Goal: Obtain resource: Obtain resource

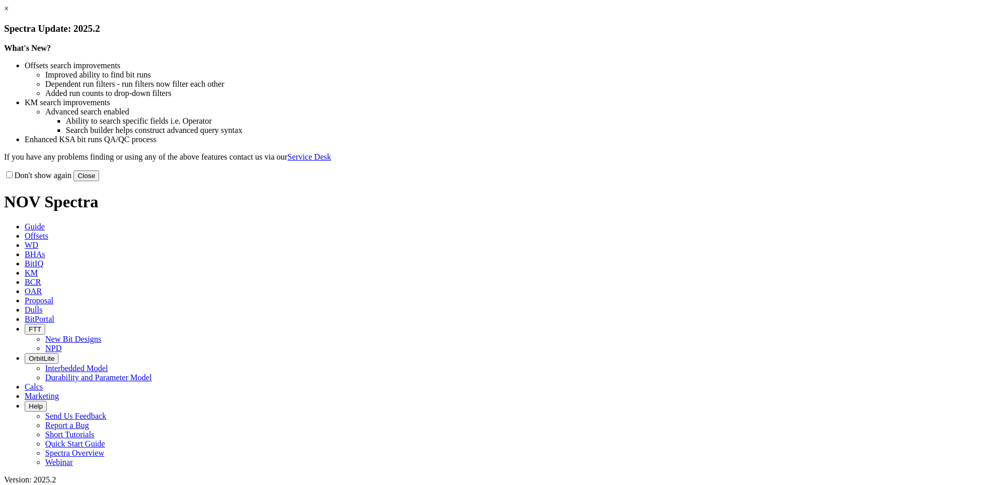
drag, startPoint x: 715, startPoint y: 82, endPoint x: 709, endPoint y: 86, distance: 7.0
click at [9, 13] on link "×" at bounding box center [6, 8] width 5 height 9
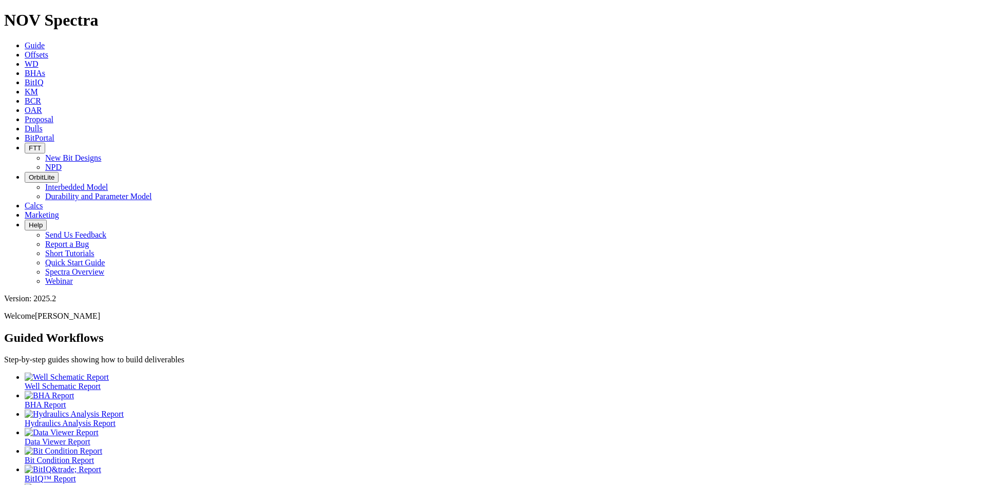
click at [48, 50] on span "Offsets" at bounding box center [37, 54] width 24 height 9
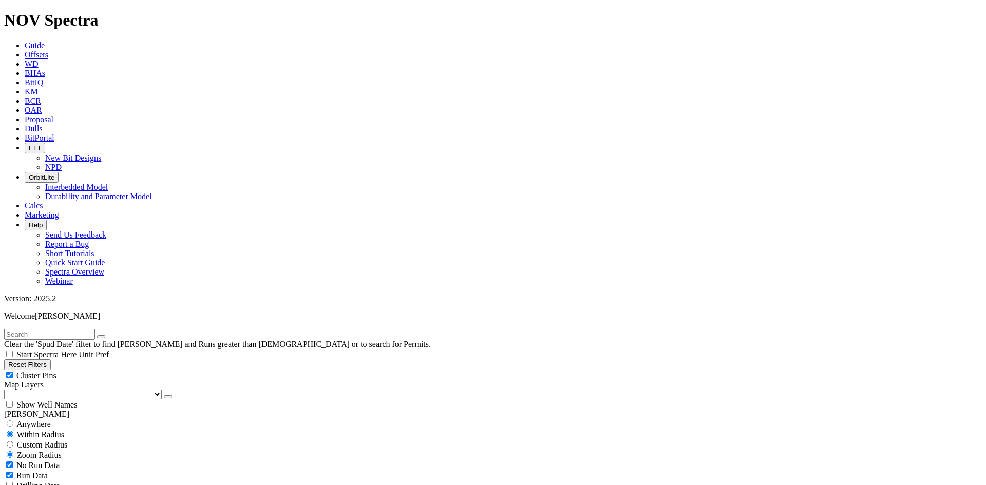
scroll to position [308, 0]
click at [153, 370] on div "Cluster Pins" at bounding box center [493, 375] width 978 height 10
checkbox input "false"
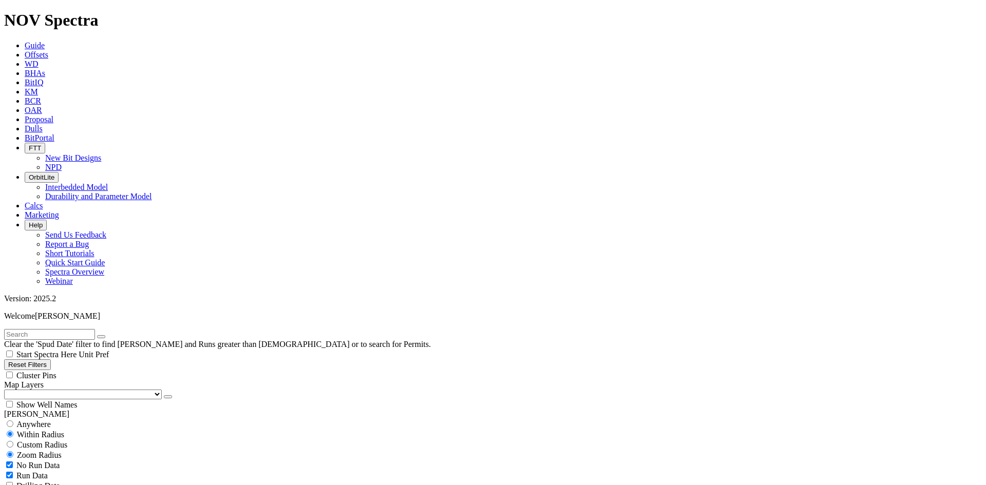
select select "8.5"
checkbox input "false"
select select "? number:8.5 ?"
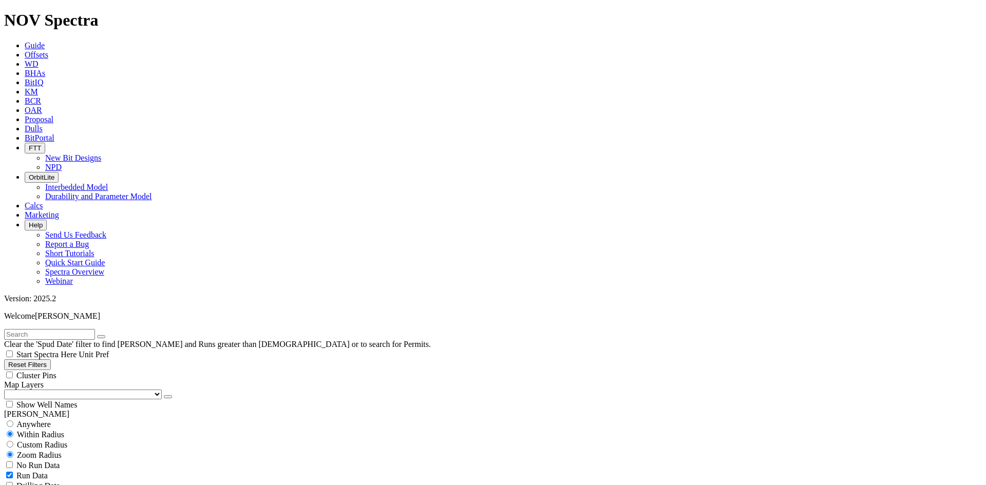
scroll to position [45966, 0]
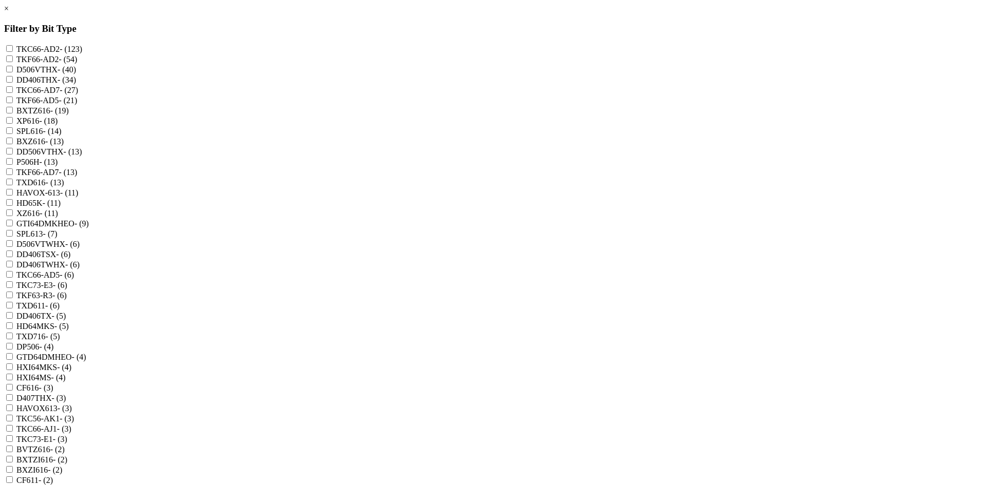
click at [9, 13] on link "×" at bounding box center [6, 8] width 5 height 9
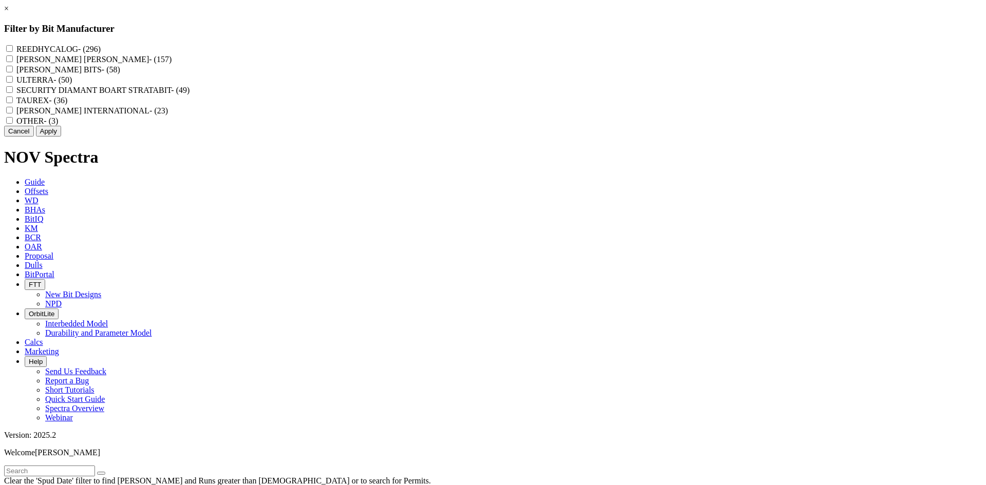
click at [101, 53] on label "REEDHYCALOG - (296)" at bounding box center [58, 49] width 84 height 9
click at [13, 52] on input "REEDHYCALOG - (296)" at bounding box center [9, 48] width 7 height 7
checkbox input "true"
click at [61, 137] on button "Apply" at bounding box center [48, 131] width 25 height 11
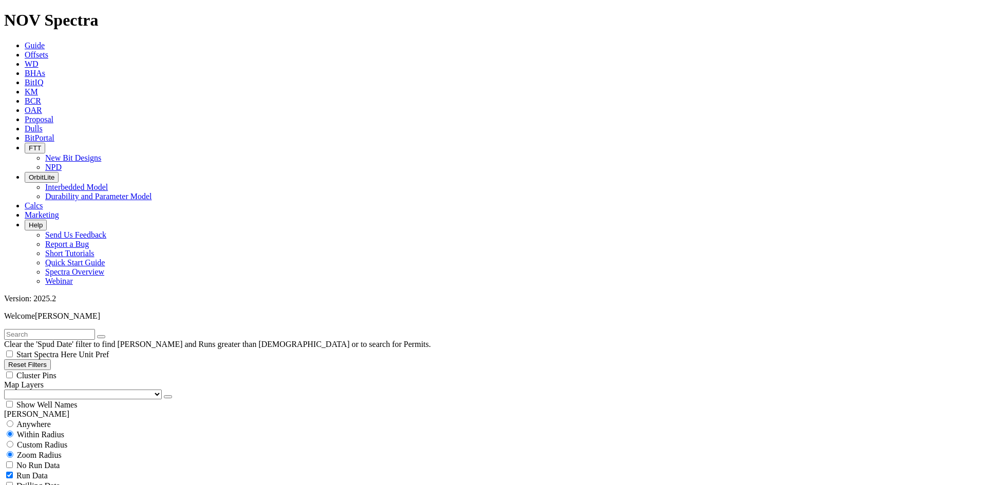
scroll to position [22439, 0]
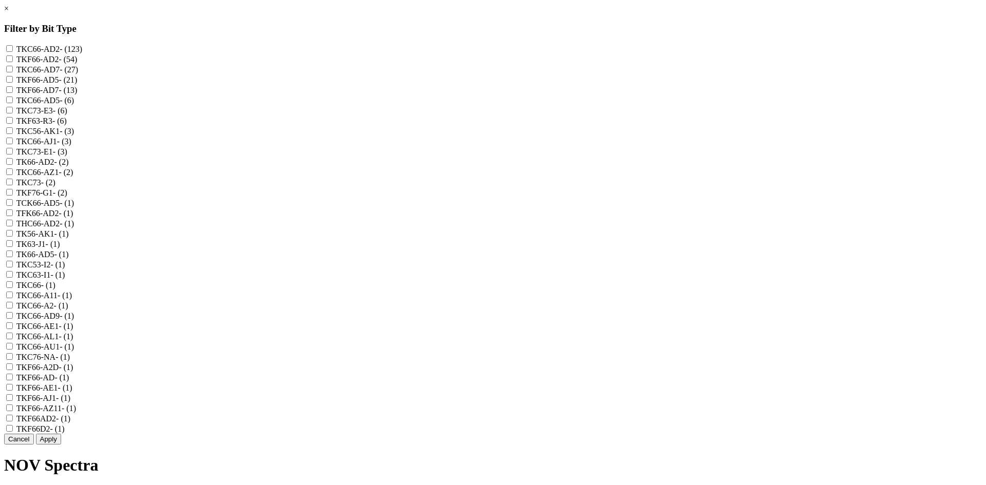
scroll to position [51, 0]
click at [67, 117] on label "TKF63-R3 - (6)" at bounding box center [41, 121] width 50 height 9
click at [13, 117] on input "TKF63-R3 - (6)" at bounding box center [9, 120] width 7 height 7
checkbox input "true"
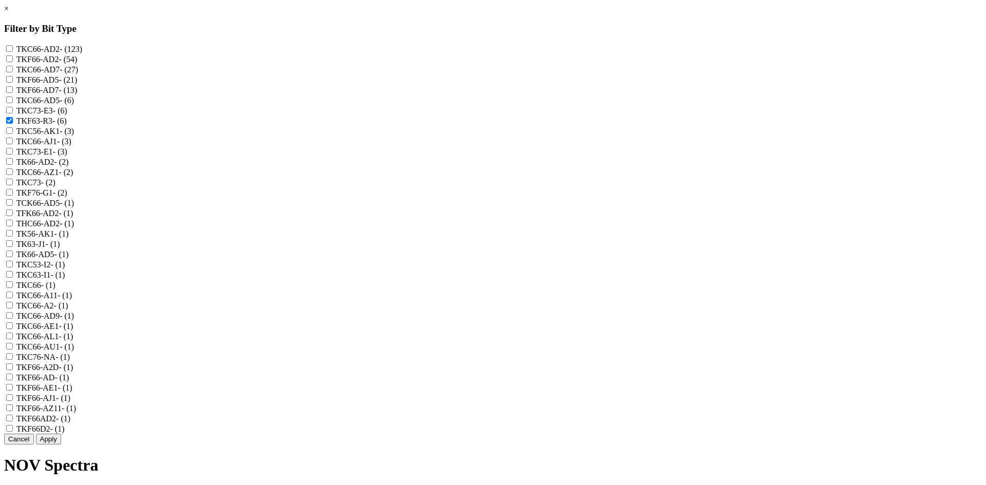
click at [9, 13] on link "×" at bounding box center [6, 8] width 5 height 9
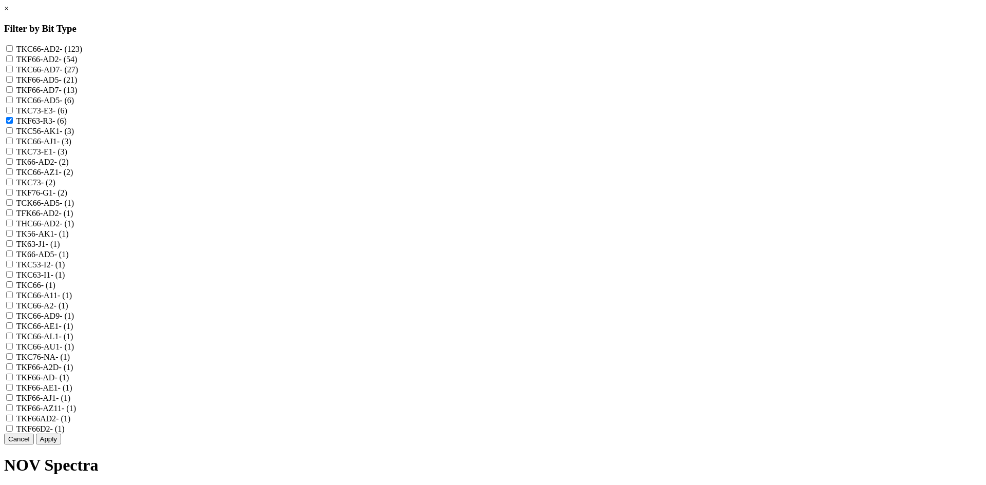
scroll to position [137, 0]
click at [61, 445] on button "Apply" at bounding box center [48, 439] width 25 height 11
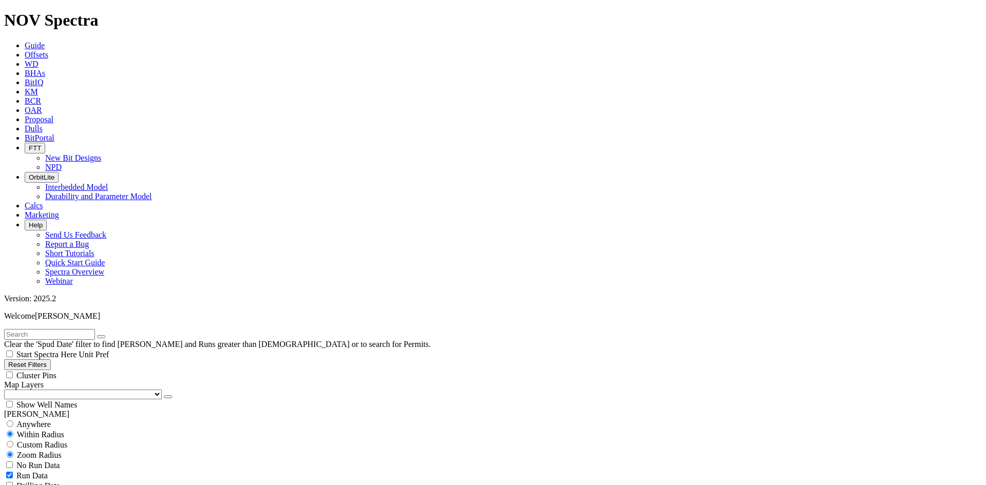
scroll to position [47, 0]
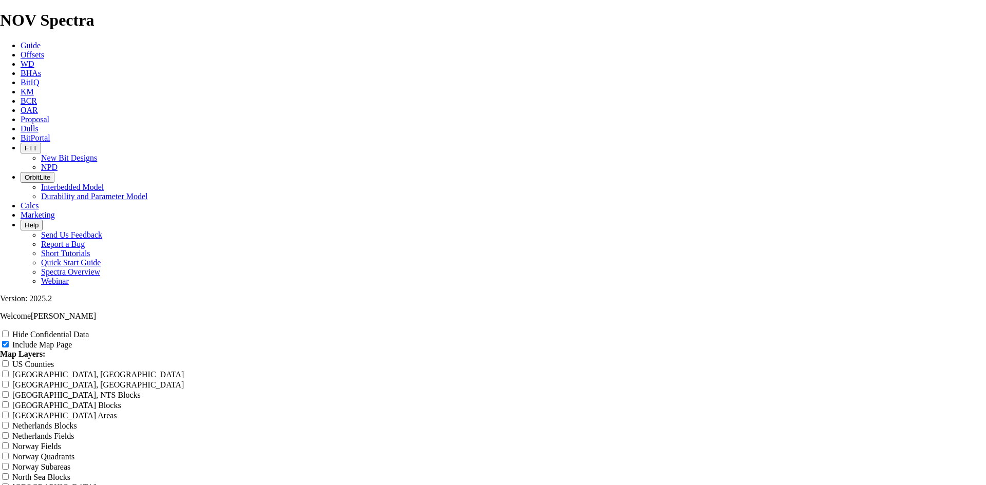
click at [9, 331] on input "Hide Confidential Data" at bounding box center [5, 334] width 7 height 7
checkbox input "true"
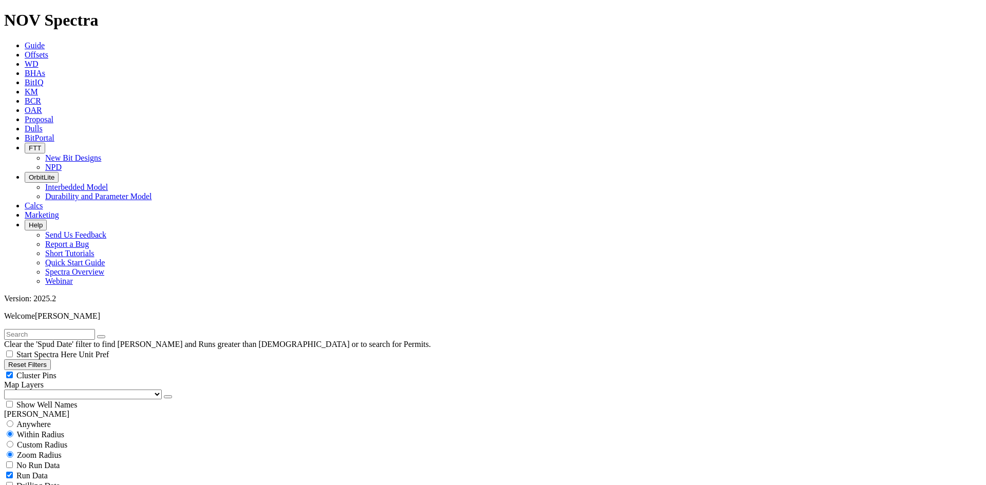
scroll to position [103, 0]
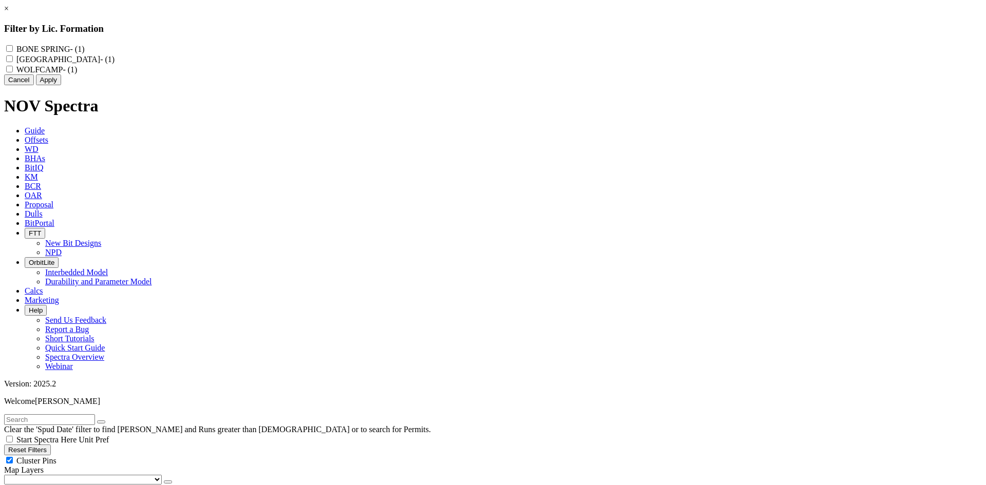
click at [115, 63] on label "BONE SPRINGS - (1)" at bounding box center [65, 59] width 98 height 9
click at [13, 62] on SPRINGS "BONE SPRINGS - (1)" at bounding box center [9, 58] width 7 height 7
checkbox SPRINGS "true"
click at [84, 50] on label "BONE SPRING - (1)" at bounding box center [50, 49] width 68 height 9
click at [13, 50] on "BONE SPRING - (1)" at bounding box center [9, 48] width 7 height 7
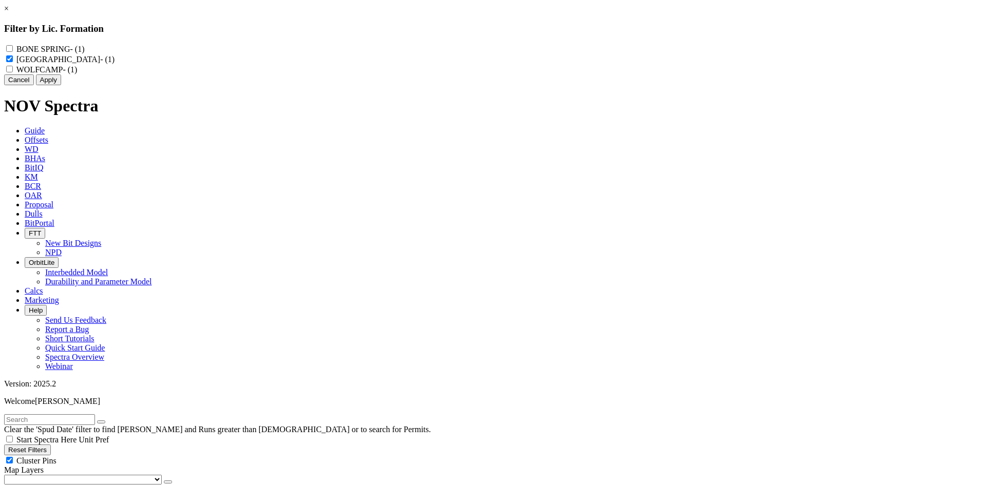
checkbox "true"
click at [61, 85] on button "Apply" at bounding box center [48, 79] width 25 height 11
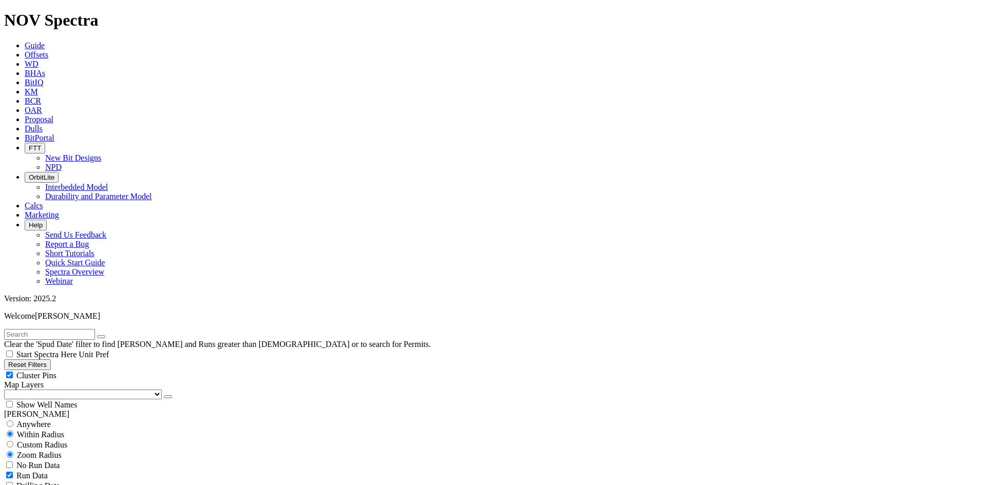
click at [154, 370] on div "Cluster Pins" at bounding box center [493, 375] width 978 height 10
checkbox input "false"
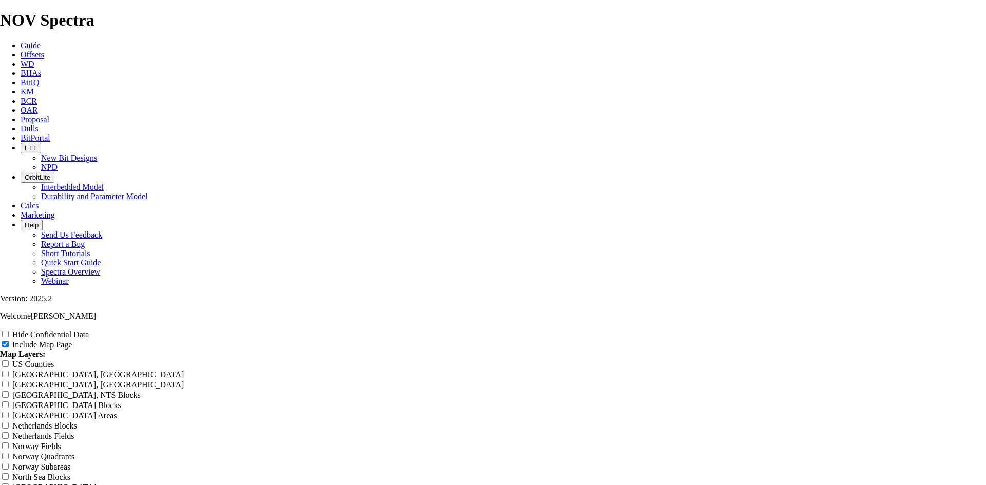
click at [9, 331] on input "Hide Confidential Data" at bounding box center [5, 334] width 7 height 7
checkbox input "true"
drag, startPoint x: 550, startPoint y: 71, endPoint x: 270, endPoint y: 85, distance: 281.2
type input "8"
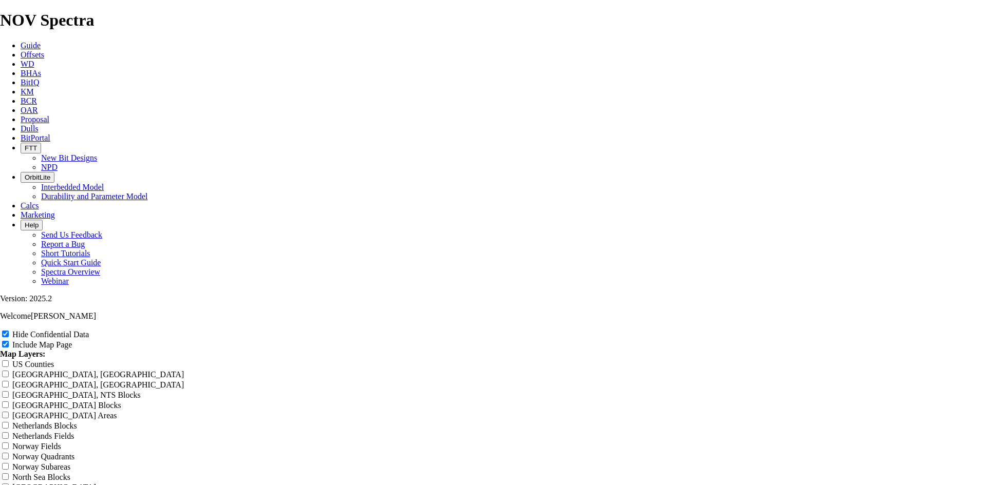
type input "8"
type input "8."
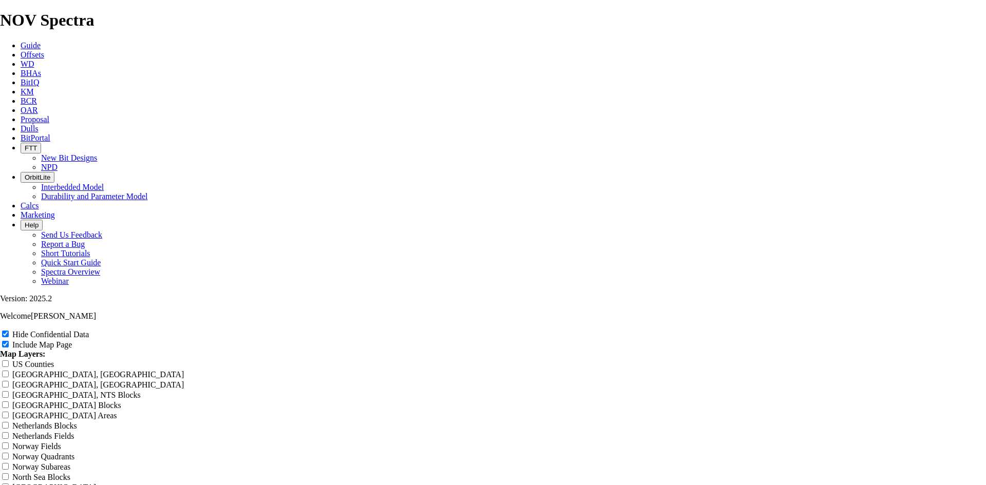
type input "8."
type input "8.5"
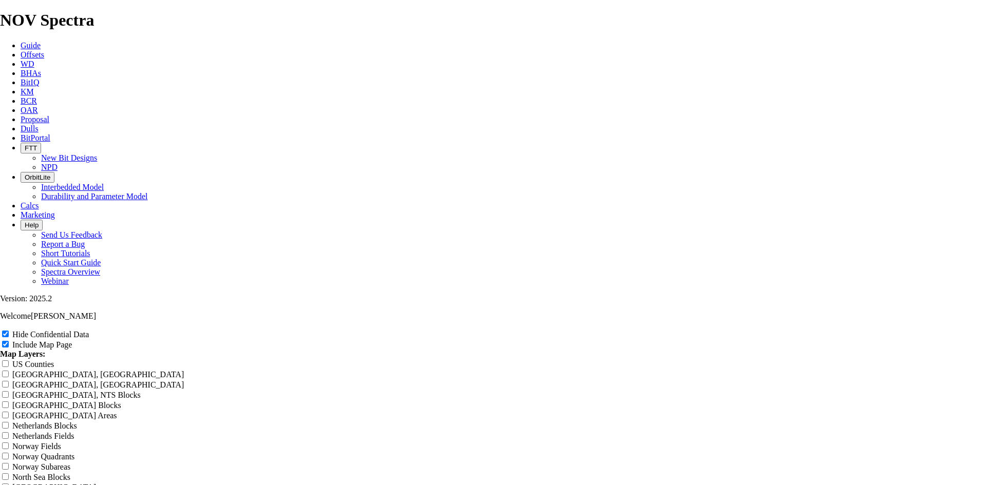
type input "8.5"
type input "8.5 T"
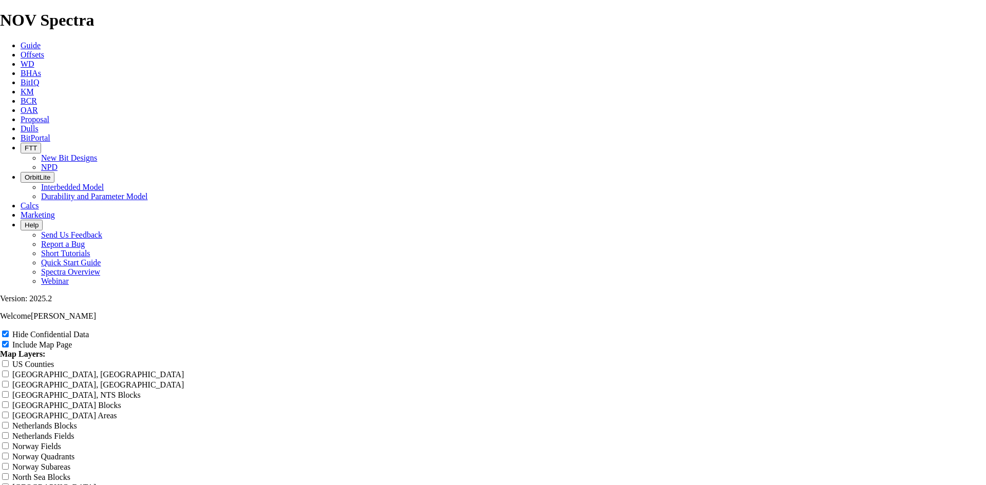
type input "8.5 T"
type input "8.5 TK"
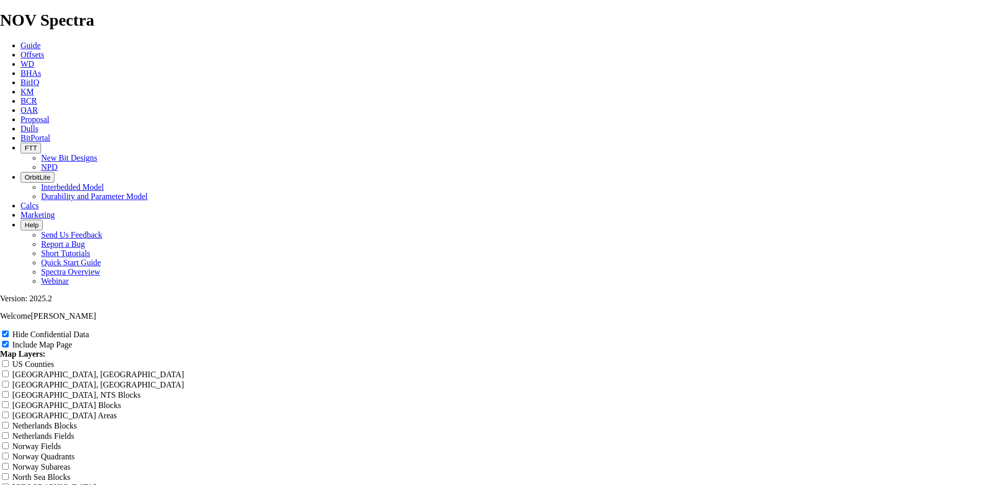
type input "8.5 TK"
type input "8.5 TKC"
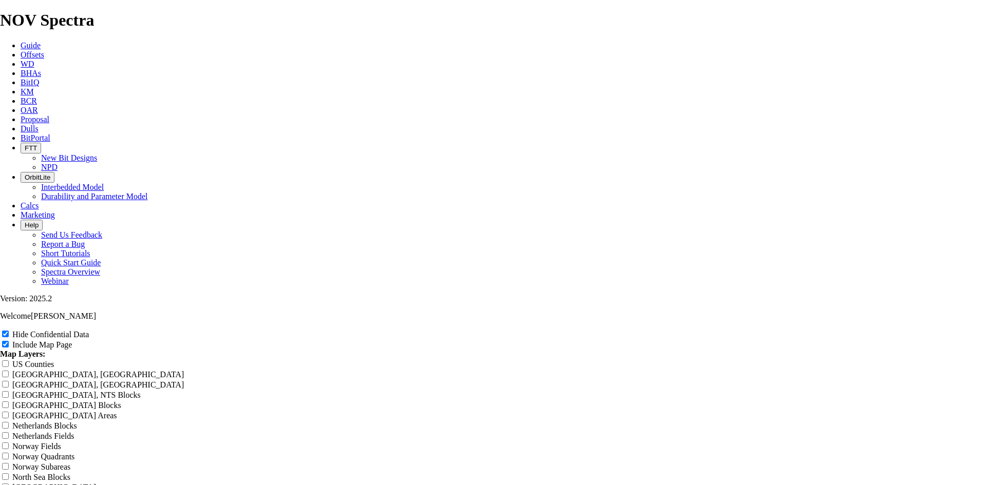
type input "8.5 TKC"
type input "8.5 TK"
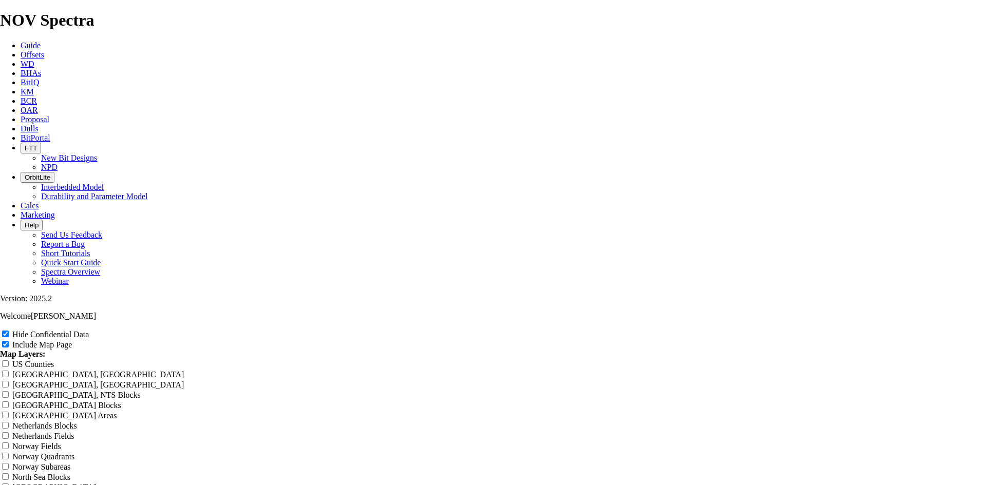
type input "8.5 TK"
type input "8.5 TKF"
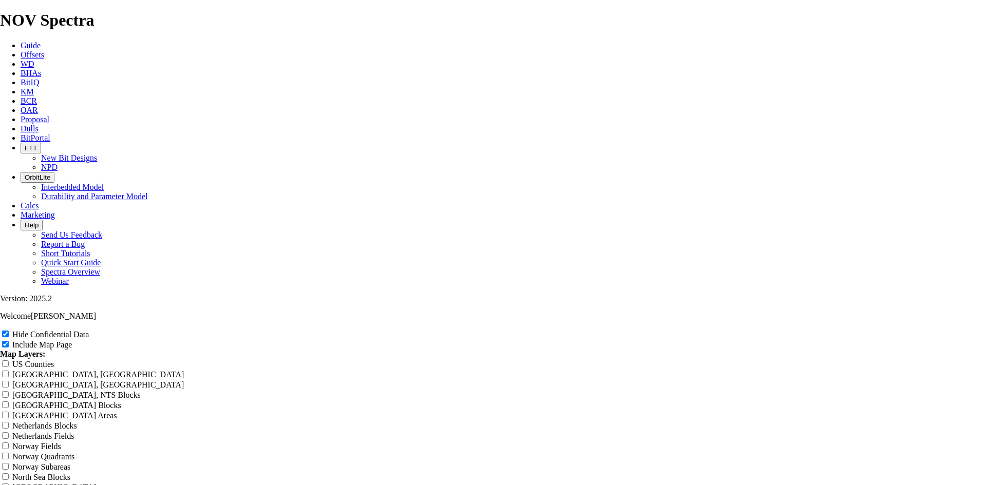
type input "8.5 TKF"
type input "8.5 TKF6"
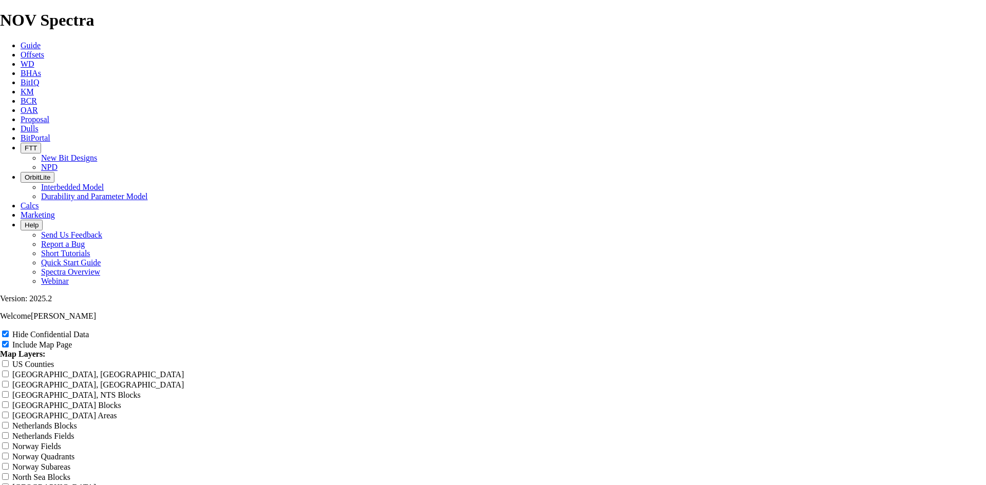
type input "8.5 TKF6"
type input "8.5 TKF63"
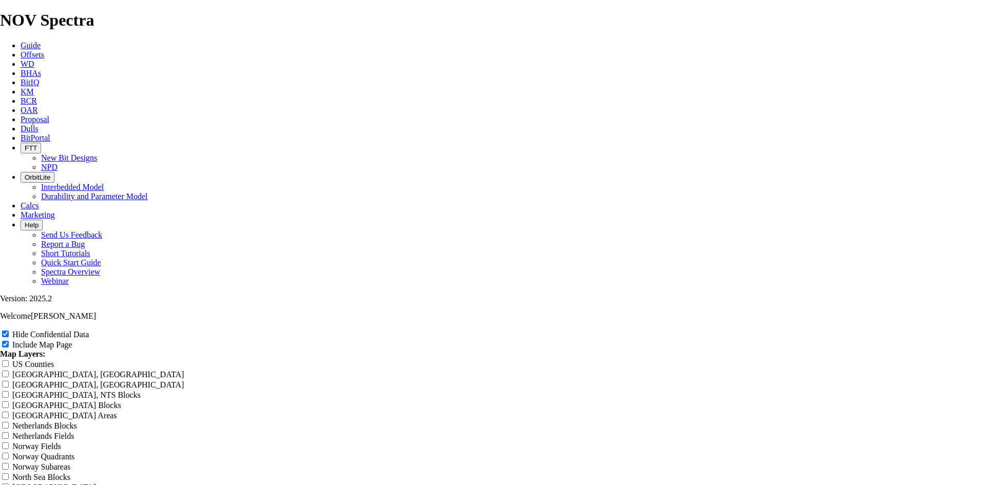
type input "8.5 TKF63"
type input "8.5 TKF63 R"
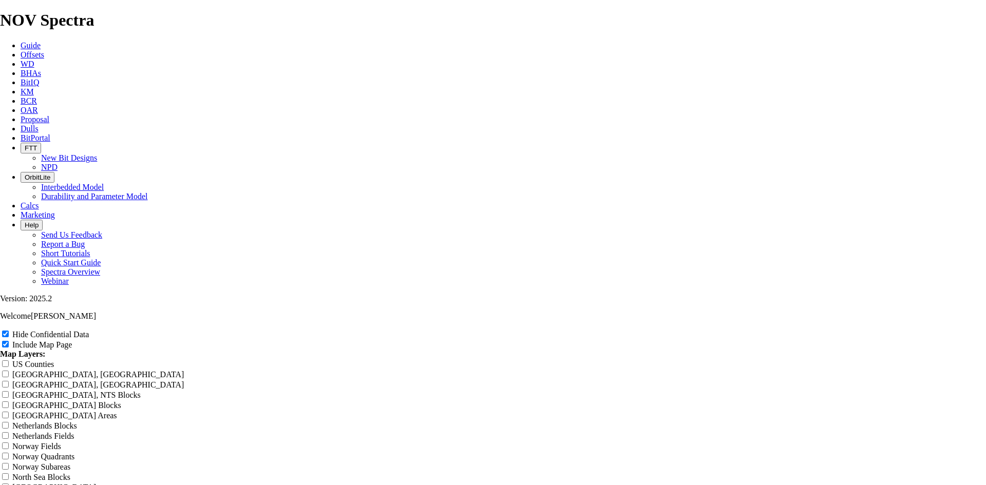
type input "8.5 TKF63 R"
type input "8.5 TKF63 R3"
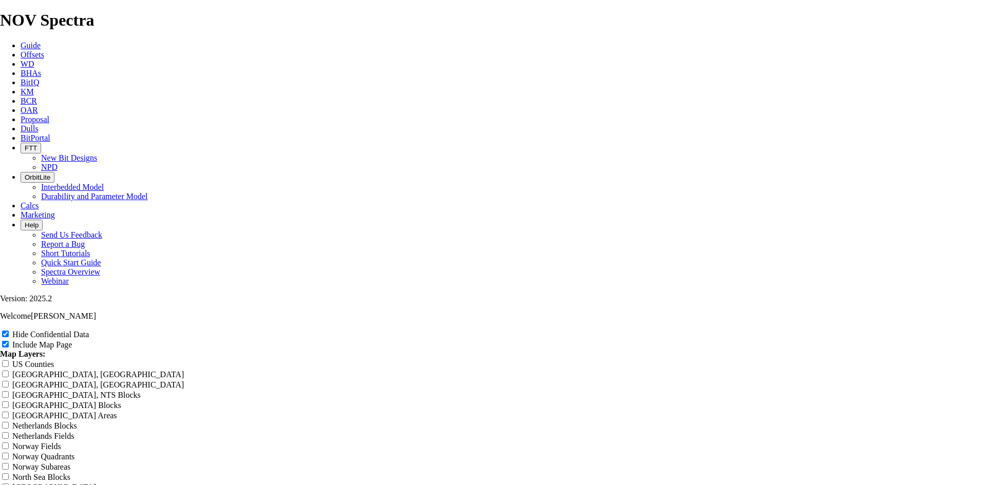
type input "8.5 TKF63 R3"
type input "8.5 TKF63 R3 B"
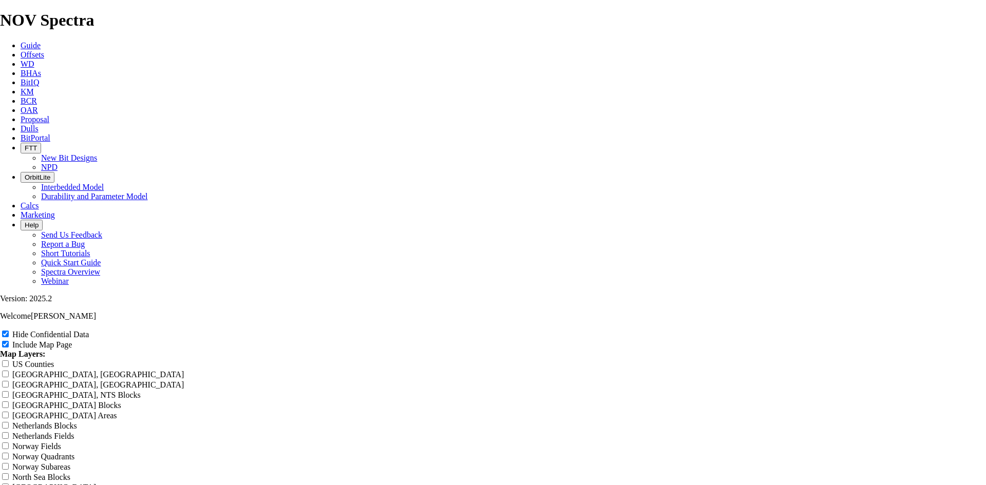
type input "8.5 TKF63 R3 B"
type input "8.5 TKF63 R3"
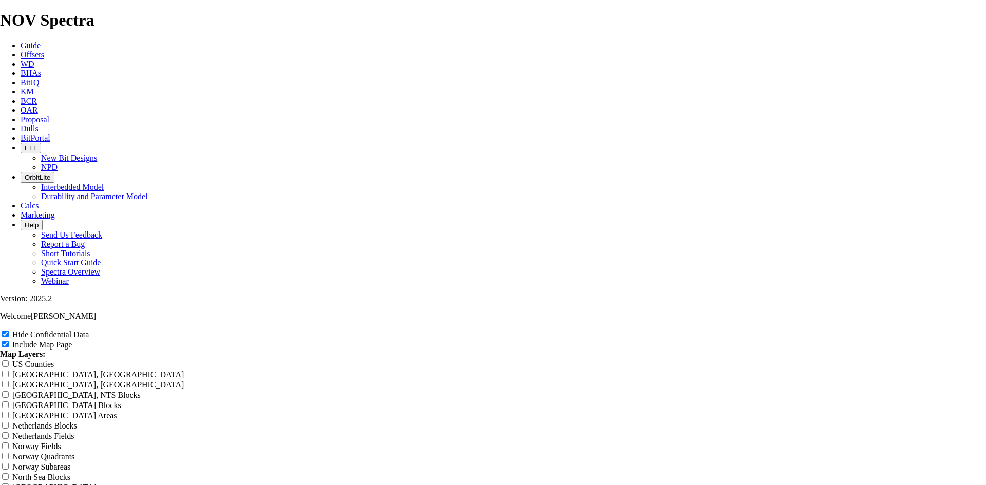
type input "8.5 TKF63 R3"
type input "8.5 TKF63 R3 B"
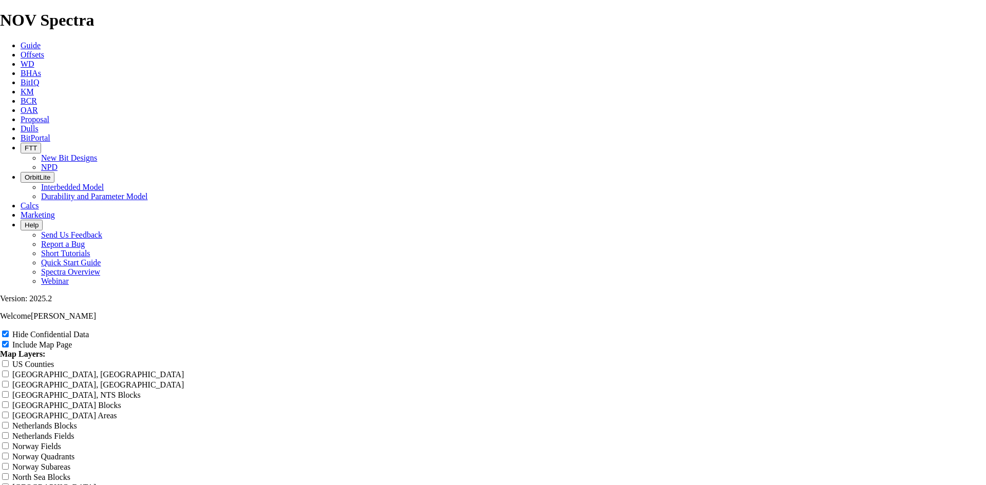
type input "8.5 TKF63 R3 B"
type input "8.5 TKF63 R3 Bo"
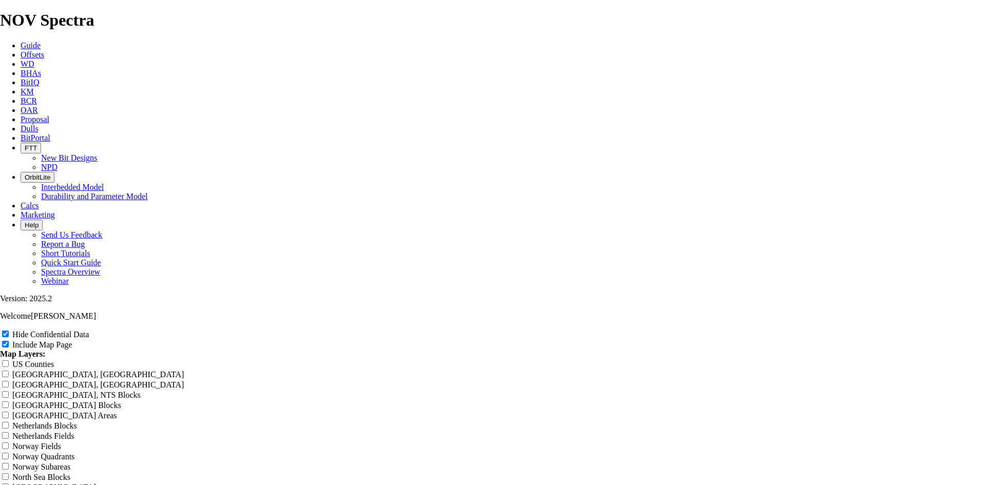
type input "8.5 TKF63 R3 Bo"
type input "8.5 TKF63 R3 Bon"
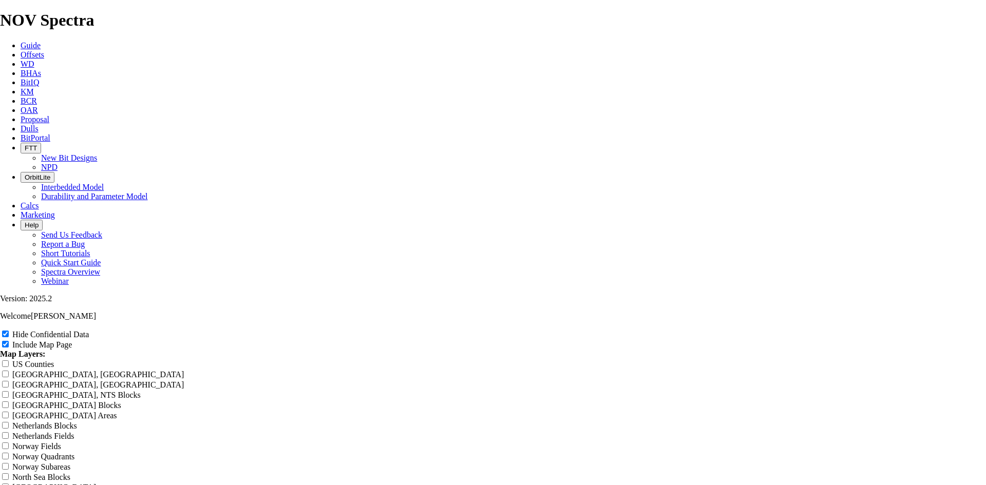
type input "8.5 TKF63 R3 Bon"
type input "8.5 TKF63 R3 Bone"
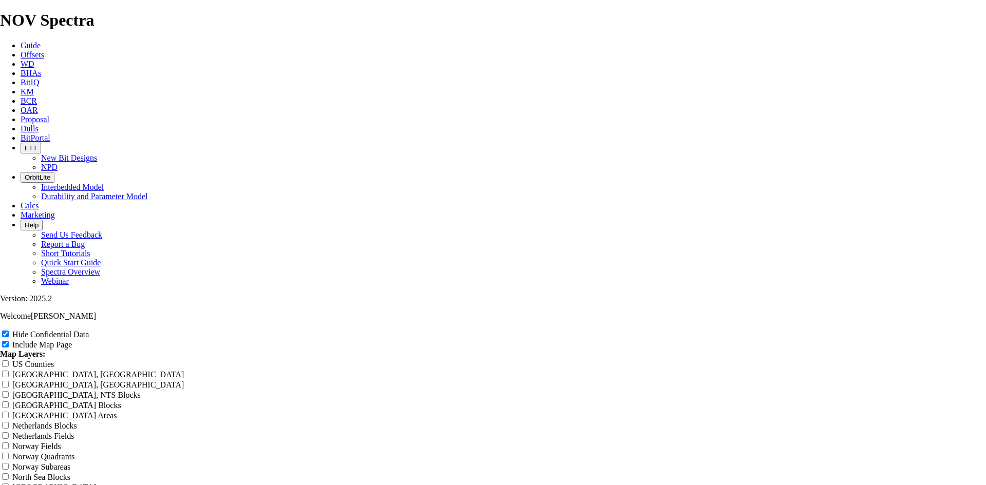
type input "8.5 TKF63 R3 Bone"
type input "8.5 TKF63 R3 Bone S"
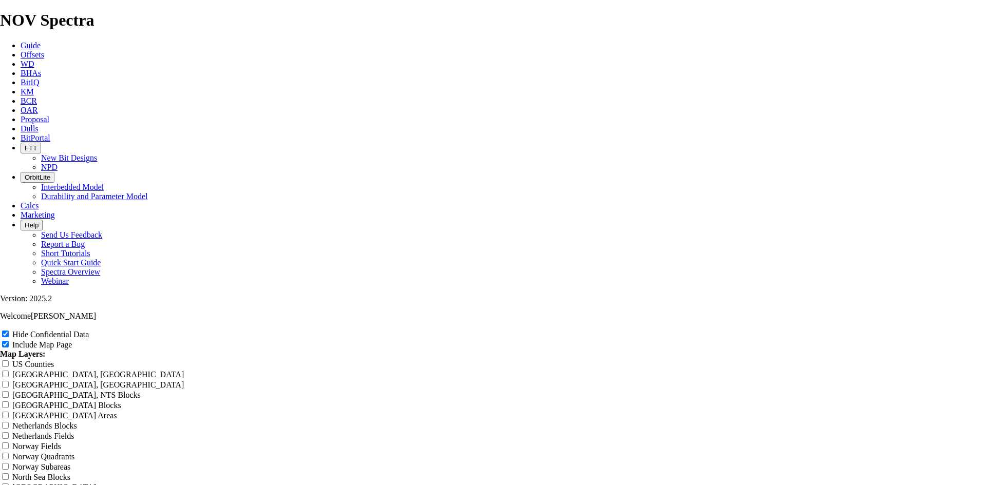
type input "8.5 TKF63 R3 Bone S"
type input "8.5 TKF63 R3 Bone Sp"
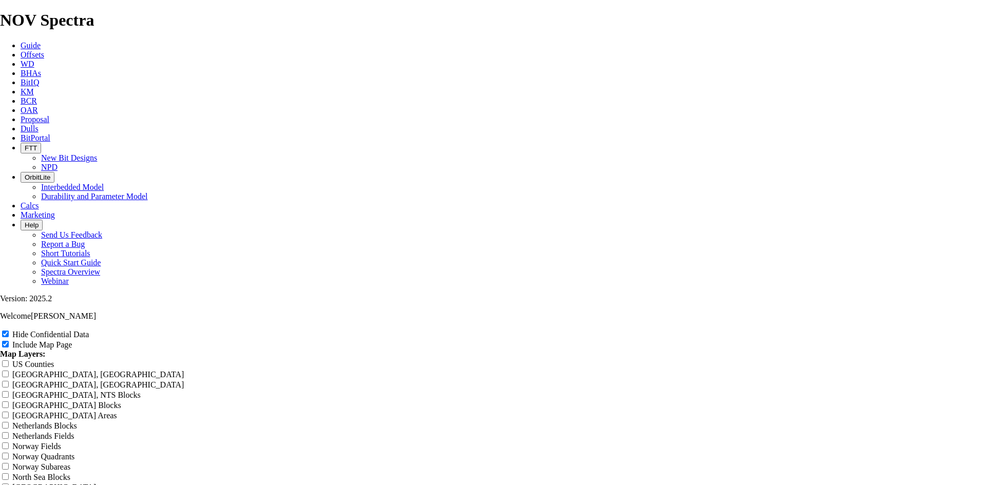
type input "8.5 TKF63 R3 Bone Sp"
type input "8.5 TKF63 R3 Bone Spr"
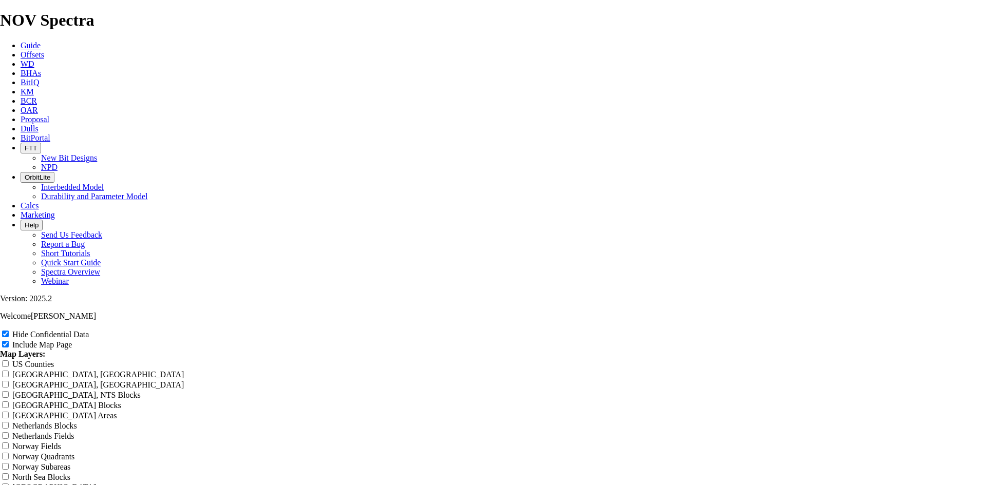
type input "8.5 TKF63 R3 Bone Spr"
type input "8.5 TKF63 R3 Bone Spri"
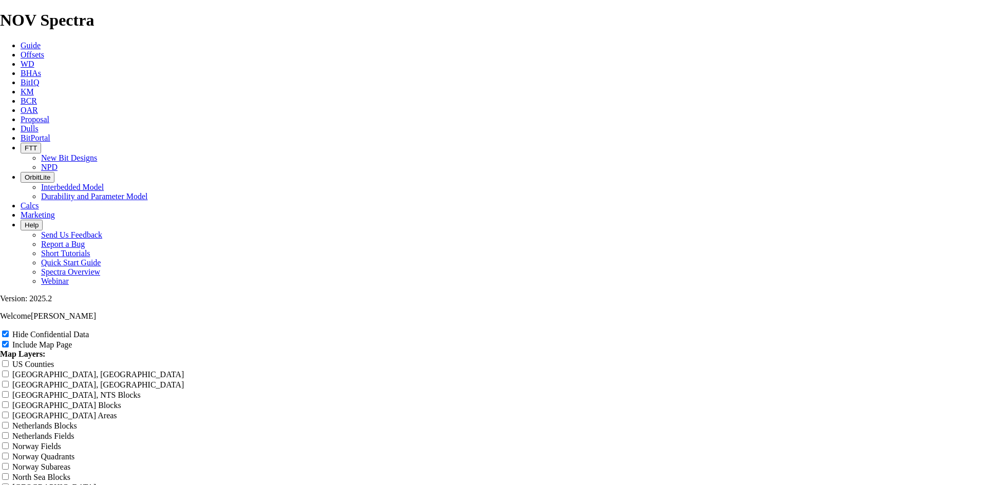
type input "8.5 TKF63 R3 Bone Spri"
type input "8.5 TKF63 R3 Bone Sprin"
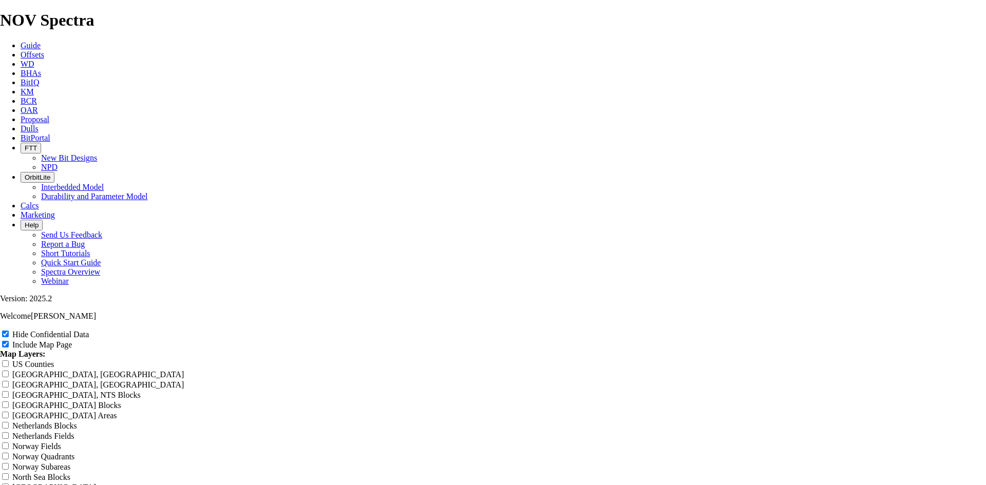
type input "8.5 TKF63 R3 Bone Sprin"
type input "8.5 TKF63 R3 Bone Spring"
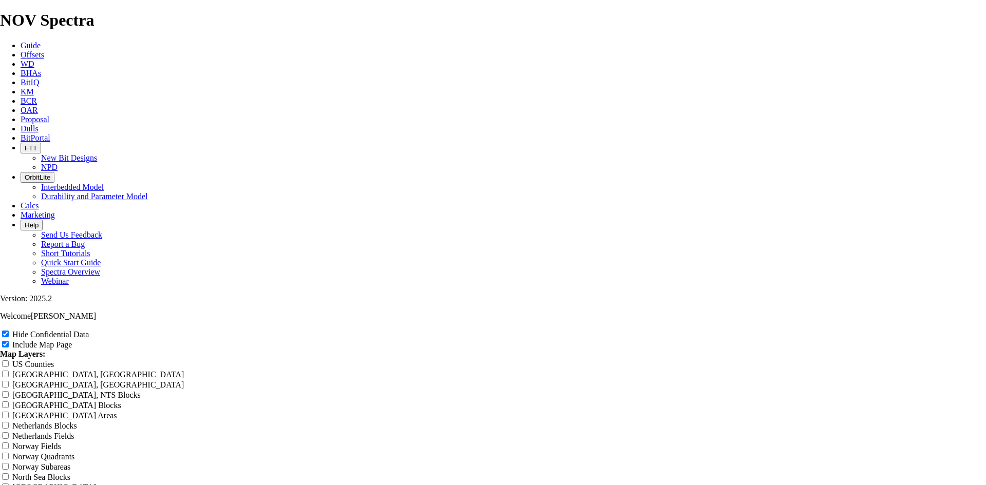
type input "8.5 TKF63 R3 Bone Spring"
type input "8.5 TKF63 R3 [GEOGRAPHIC_DATA]"
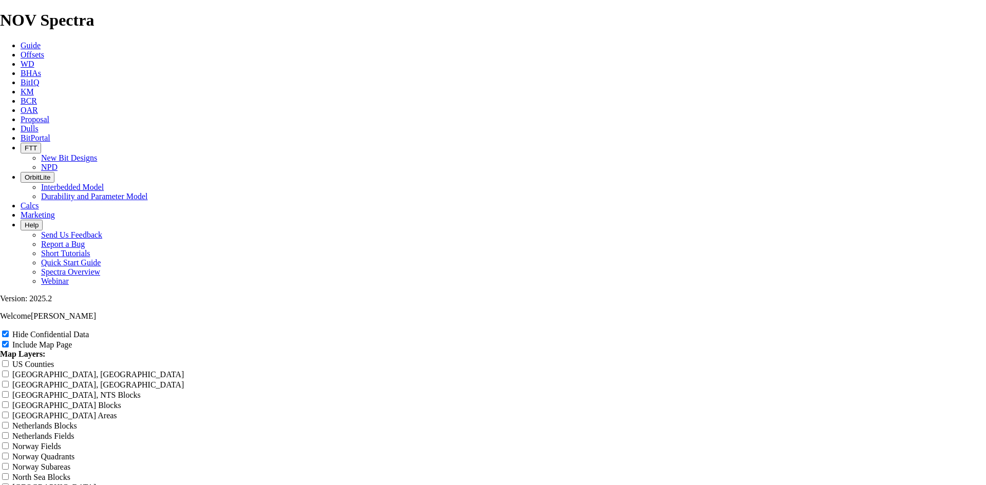
type input "8.5 TKF63 R3 [GEOGRAPHIC_DATA]"
type input "8.5 TKF63 R3 Bone Springs O"
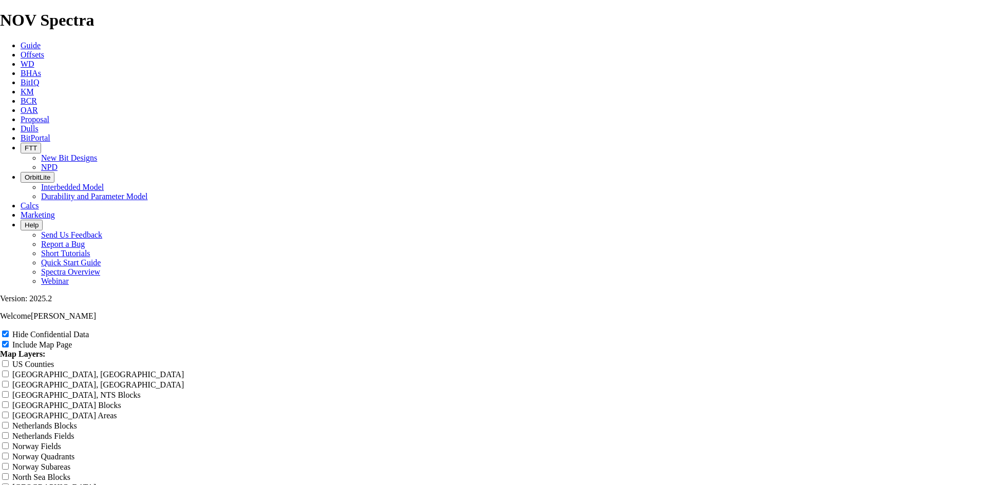
type input "8.5 TKF63 R3 Bone Springs O"
type input "8.5 TKF63 R3 Bone Springs Of"
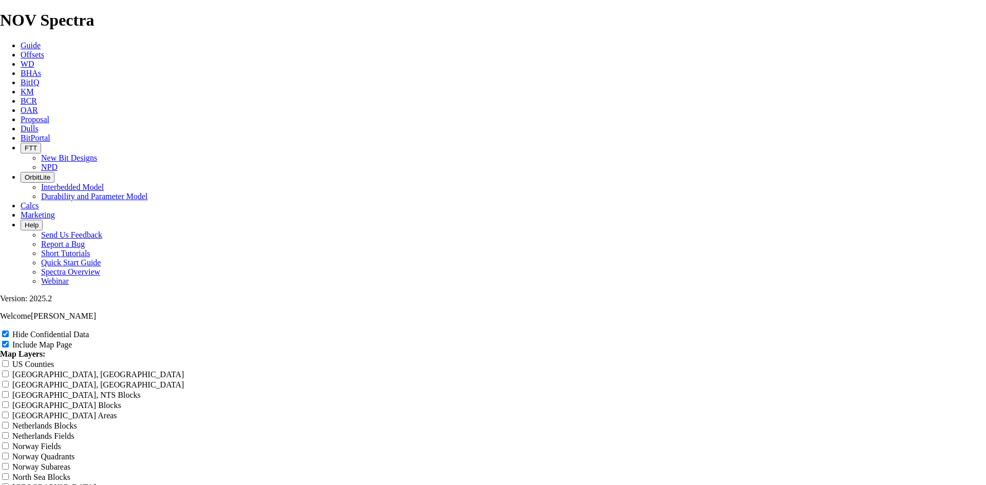
type input "8.5 TKF63 R3 Bone Springs Of"
type input "8.5 TKF63 R3 Bone Springs Off"
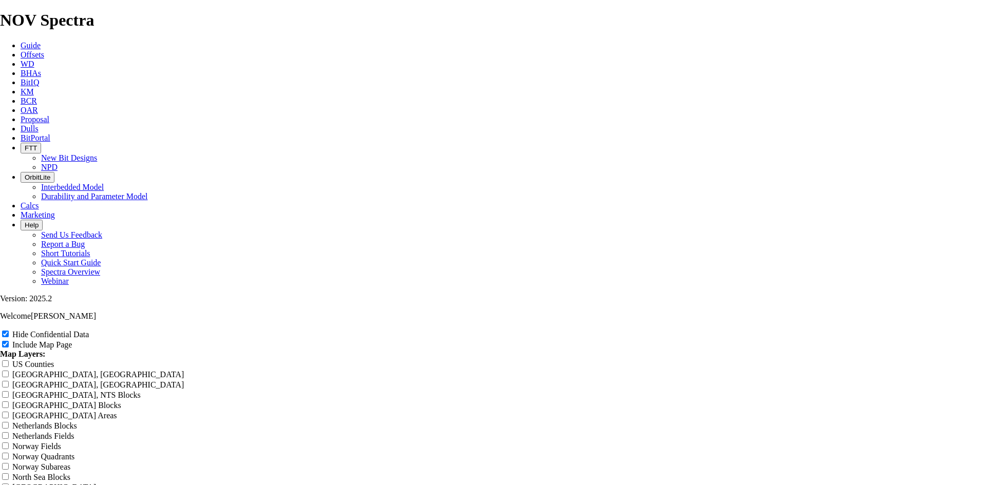
type input "8.5 TKF63 R3 Bone Springs Off"
type input "8.5 TKF63 R3 Bone Springs Offs"
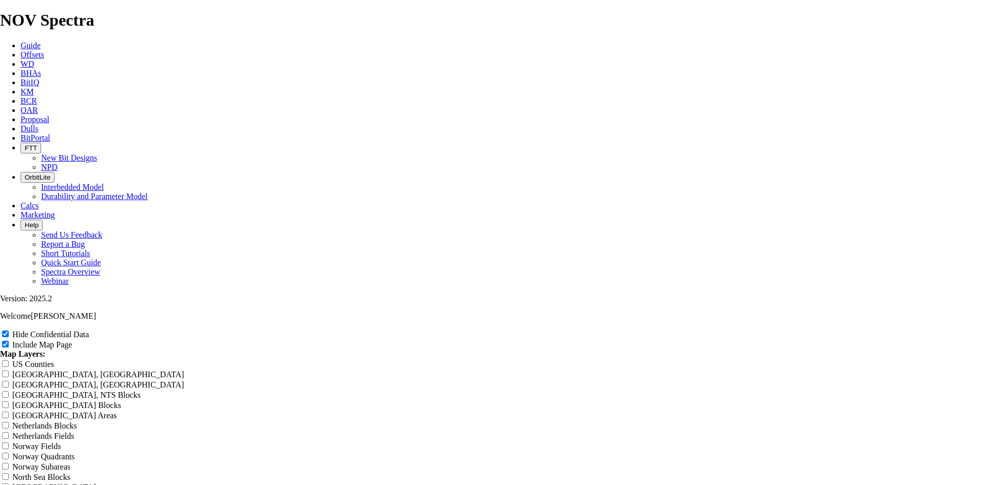
type input "8.5 TKF63 R3 Bone Springs Offs"
type input "8.5 TKF63 R3 Bone Springs Offse"
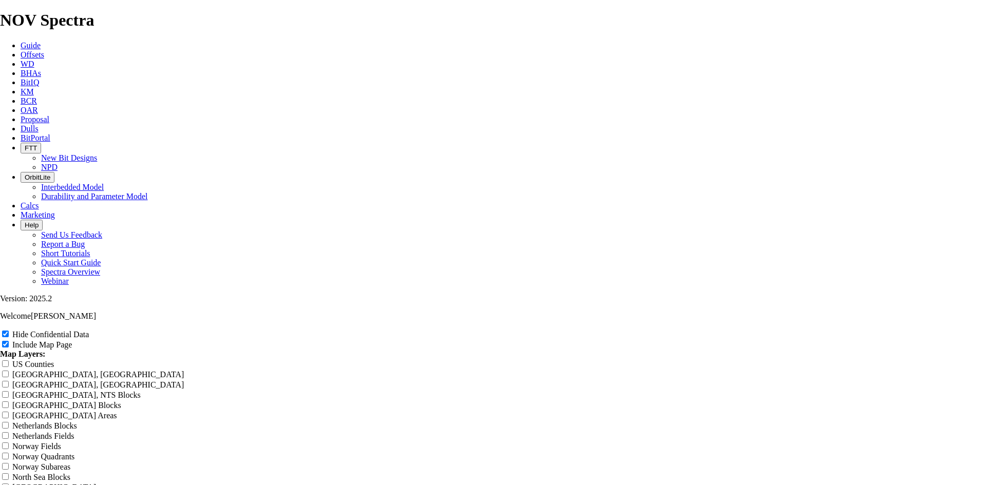
type input "8.5 TKF63 R3 Bone Springs Offse"
type input "8.5 TKF63 R3 Bone Springs Offset"
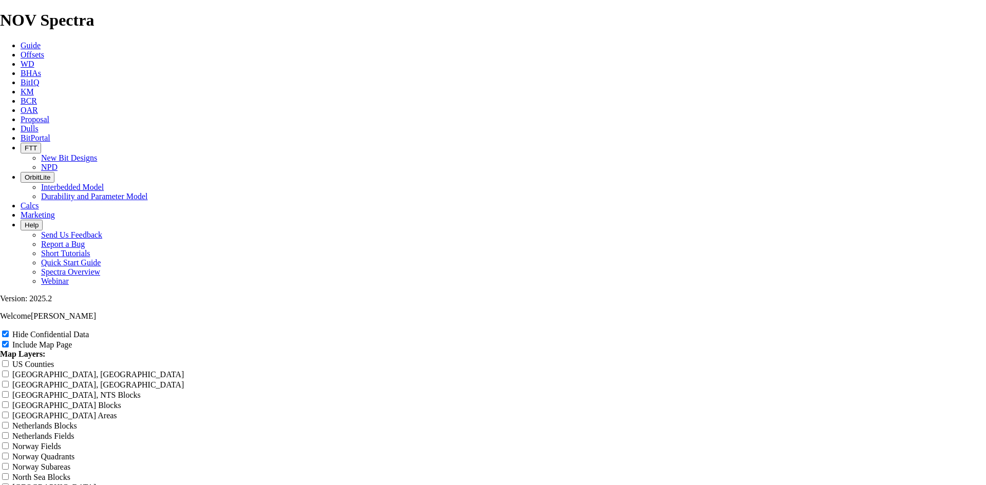
type input "8.5 TKF63 R3 Bone Springs Offset"
type input "8.5 TKF63 R3 Bone Springs Offsets"
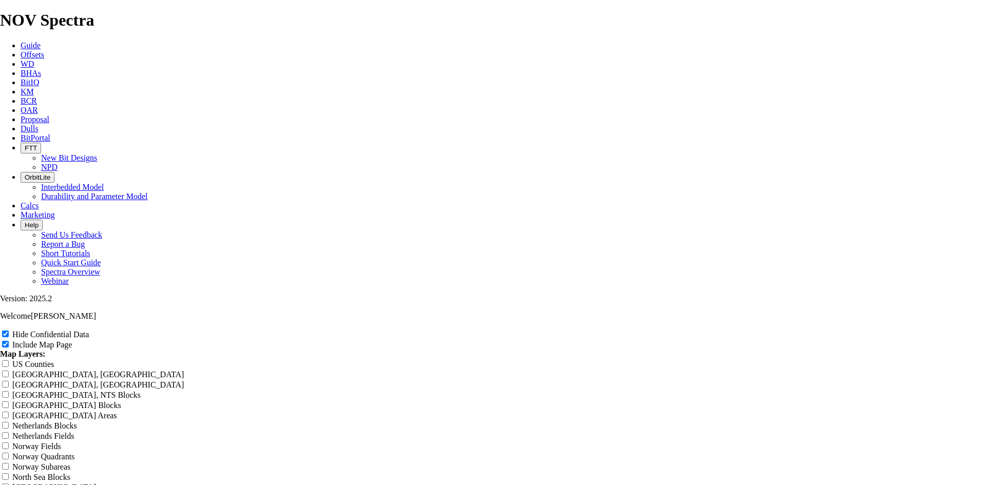
type input "8.5 TKF63 R3 Bone Springs Offsets"
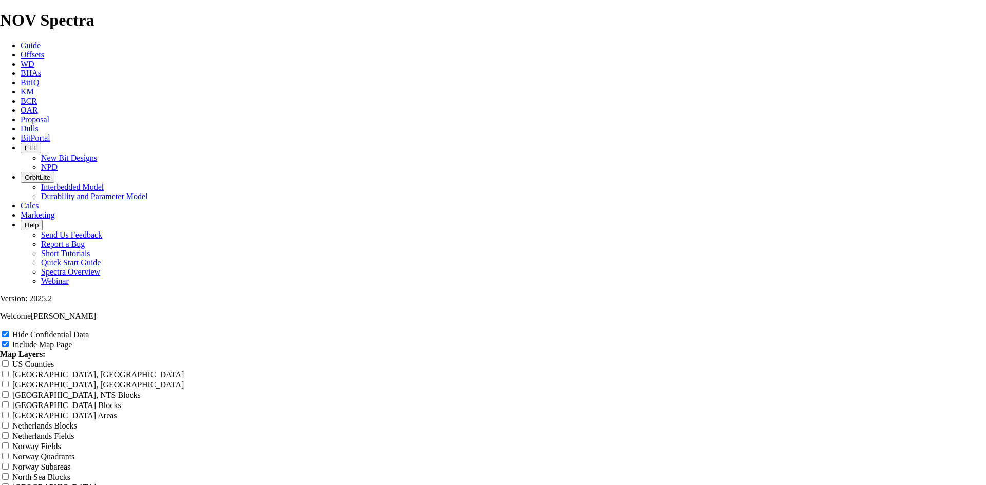
type input "8.5 TKF63 R3 Bone Springs Offsets"
